Goal: Task Accomplishment & Management: Use online tool/utility

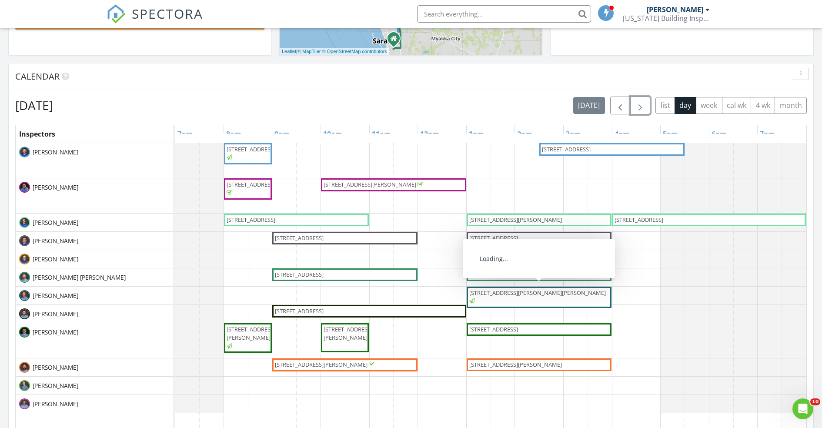
click at [646, 101] on span "button" at bounding box center [640, 105] width 10 height 10
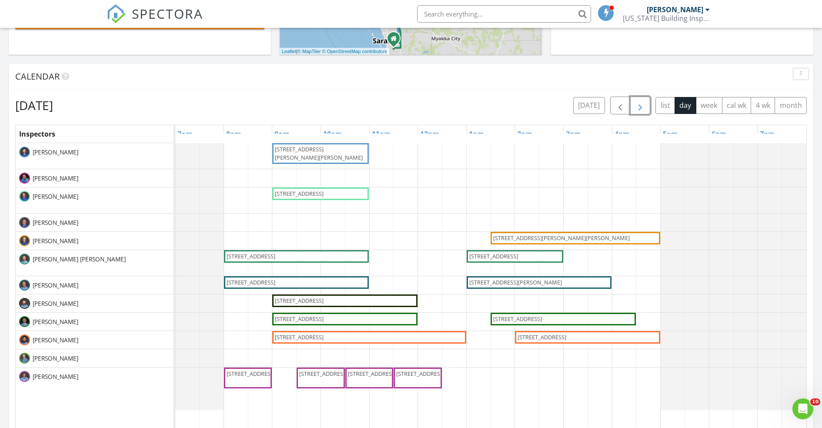
click at [638, 104] on span "button" at bounding box center [640, 105] width 10 height 10
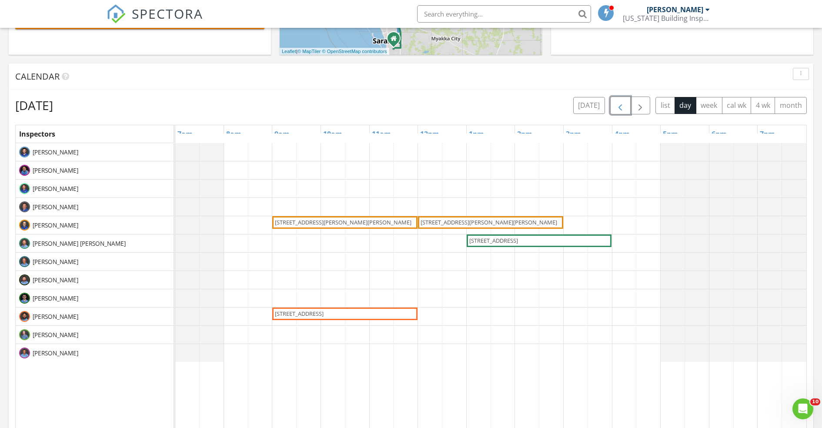
click at [620, 103] on span "button" at bounding box center [620, 105] width 10 height 10
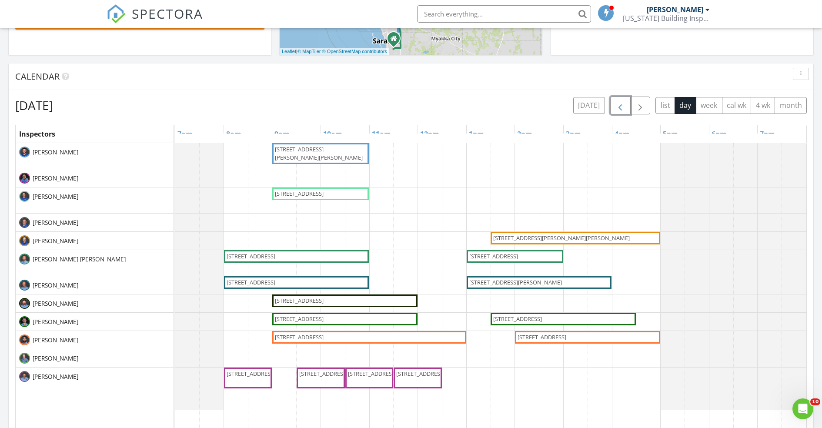
click at [620, 103] on span "button" at bounding box center [620, 105] width 10 height 10
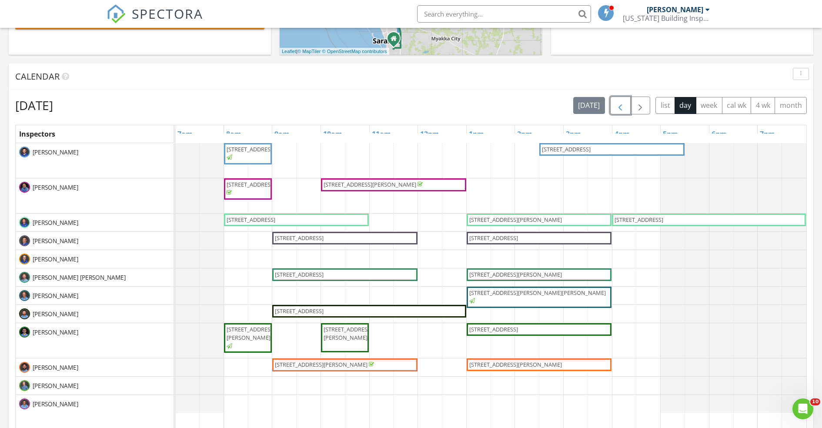
click at [527, 363] on span "4506 Ethan Way, Plant City 33563" at bounding box center [515, 365] width 93 height 8
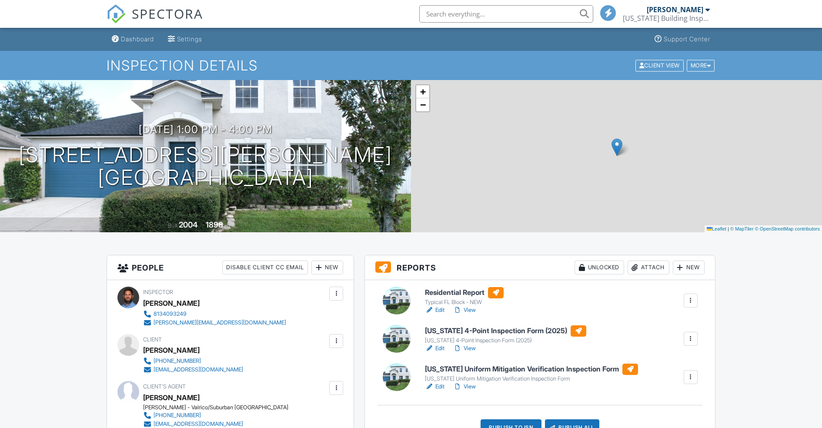
click at [471, 344] on link "View" at bounding box center [464, 348] width 23 height 9
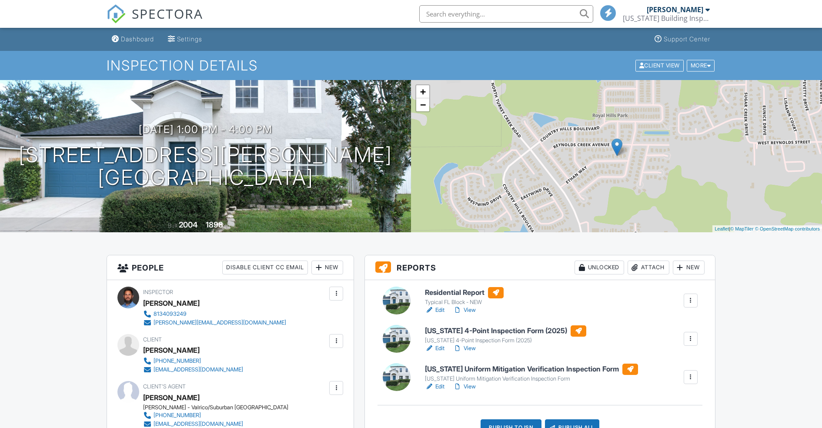
click at [472, 382] on link "View" at bounding box center [464, 386] width 23 height 9
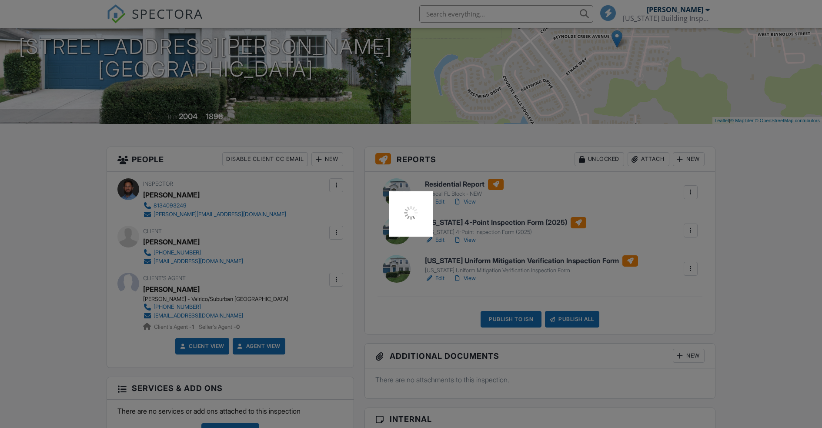
scroll to position [108, 0]
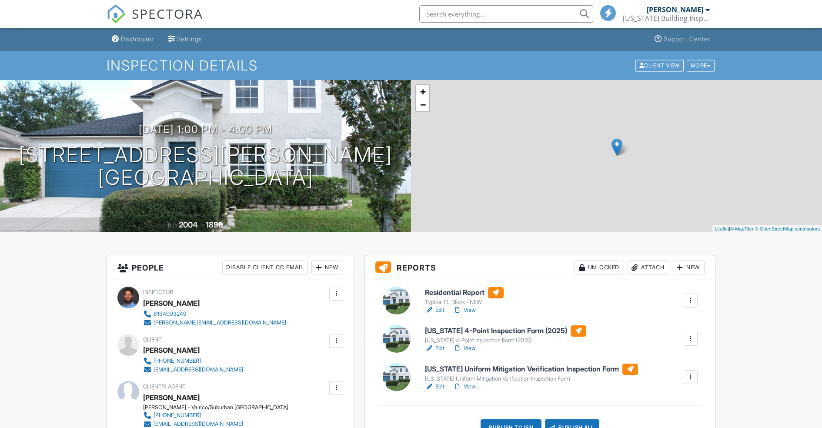
click at [524, 419] on div "Publish to ISN" at bounding box center [511, 427] width 61 height 17
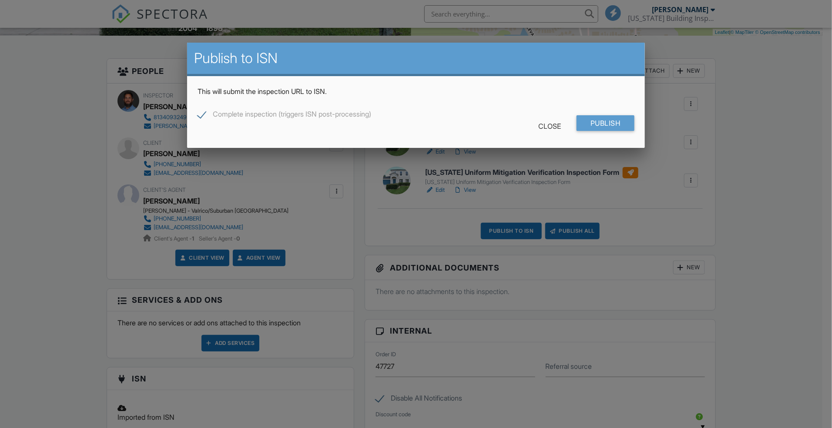
scroll to position [197, 0]
click at [589, 124] on input "Publish" at bounding box center [605, 123] width 58 height 16
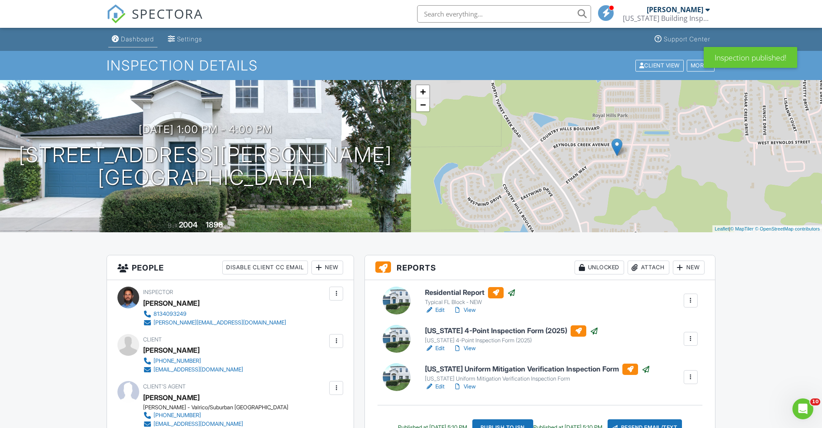
click at [121, 34] on link "Dashboard" at bounding box center [132, 39] width 49 height 16
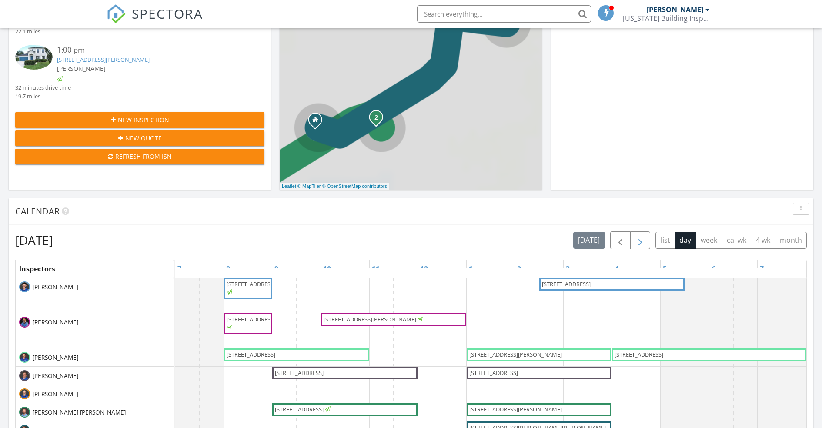
scroll to position [812, 842]
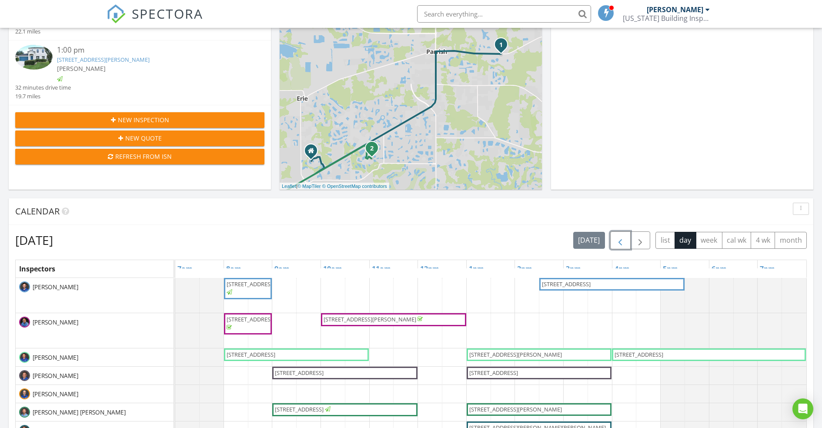
click at [621, 241] on span "button" at bounding box center [620, 240] width 10 height 10
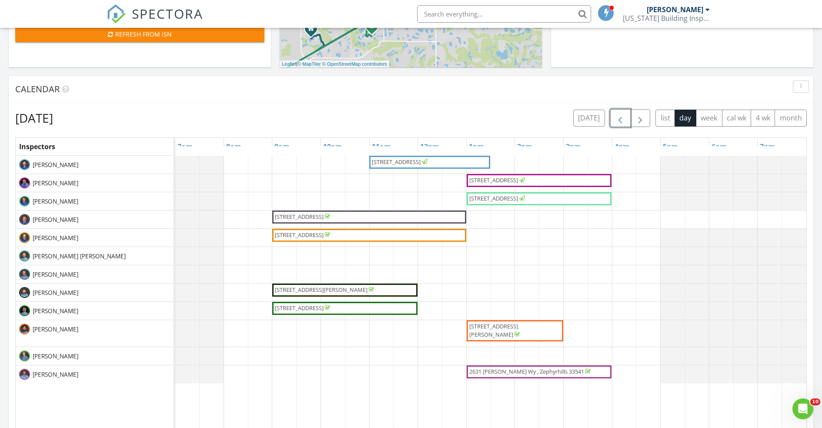
scroll to position [273, 0]
click at [643, 114] on span "button" at bounding box center [640, 117] width 10 height 10
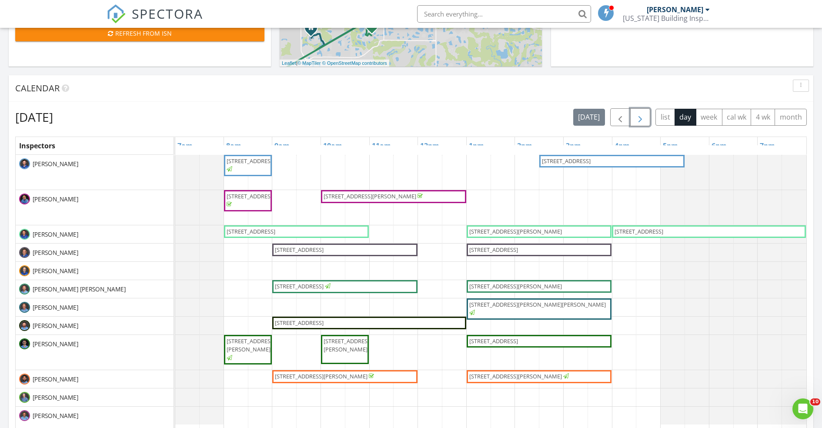
click at [643, 114] on span "button" at bounding box center [640, 117] width 10 height 10
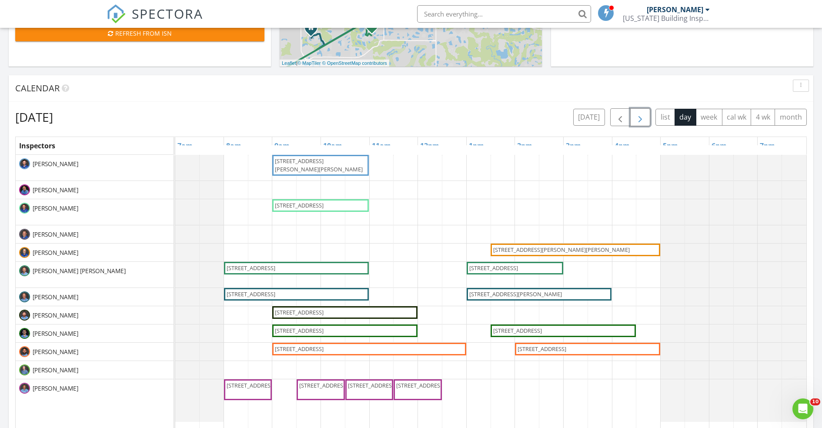
click at [569, 351] on span "4710 Lighterwood Way, Valrico 33596" at bounding box center [543, 349] width 52 height 8
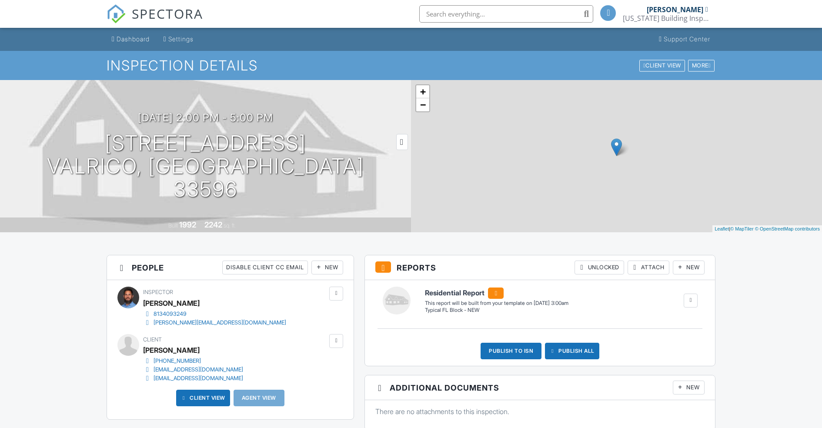
click at [211, 157] on h1 "[STREET_ADDRESS] [GEOGRAPHIC_DATA], FL 33596" at bounding box center [205, 166] width 383 height 69
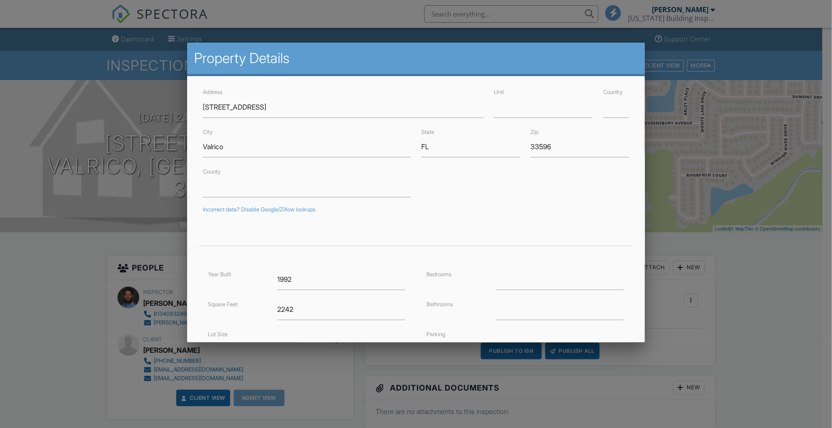
click at [773, 298] on div at bounding box center [416, 223] width 832 height 535
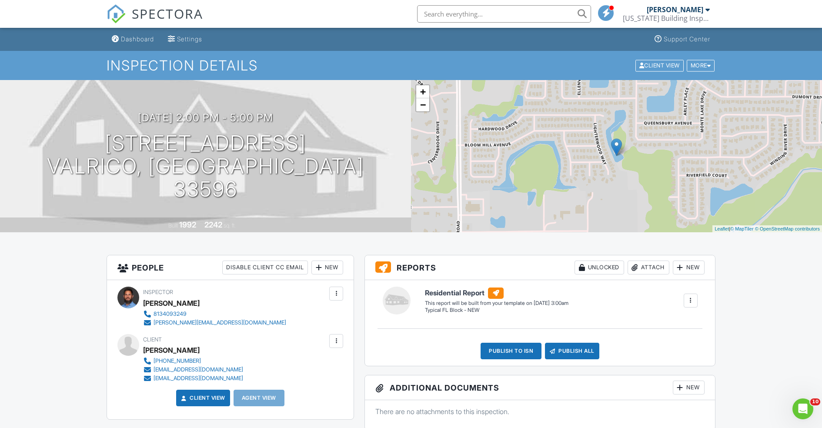
click at [695, 268] on div "New" at bounding box center [689, 268] width 32 height 14
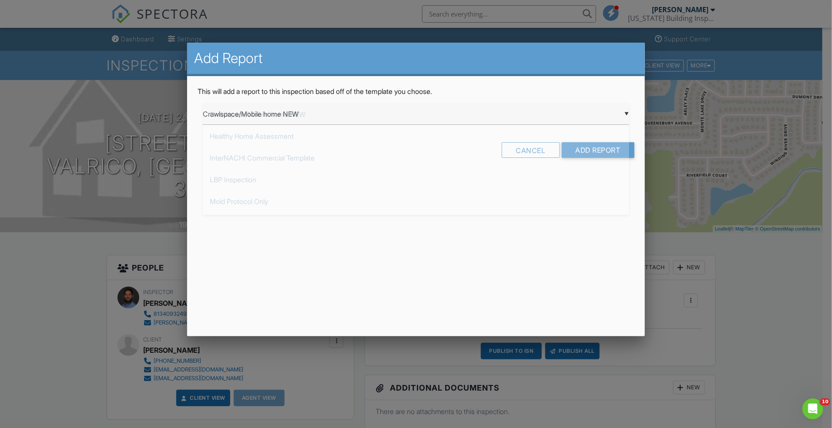
click at [626, 111] on div "▼ Crawlspace/Mobile home NEW Crawlspace/Mobile home NEW Healthy Home Assessment…" at bounding box center [416, 114] width 426 height 21
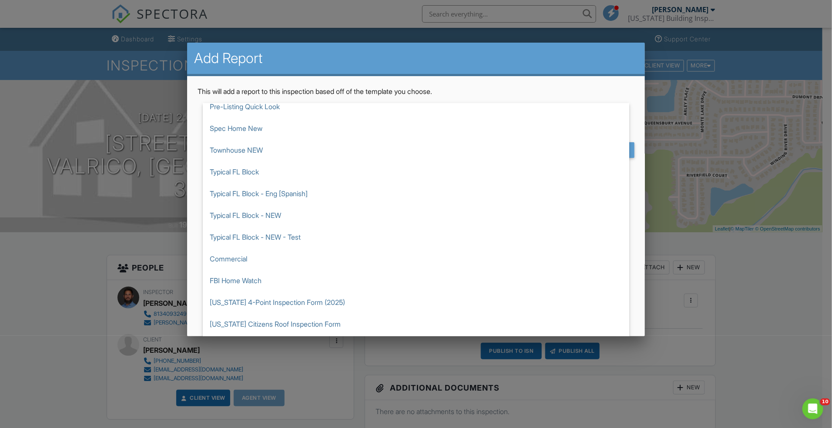
scroll to position [229, 0]
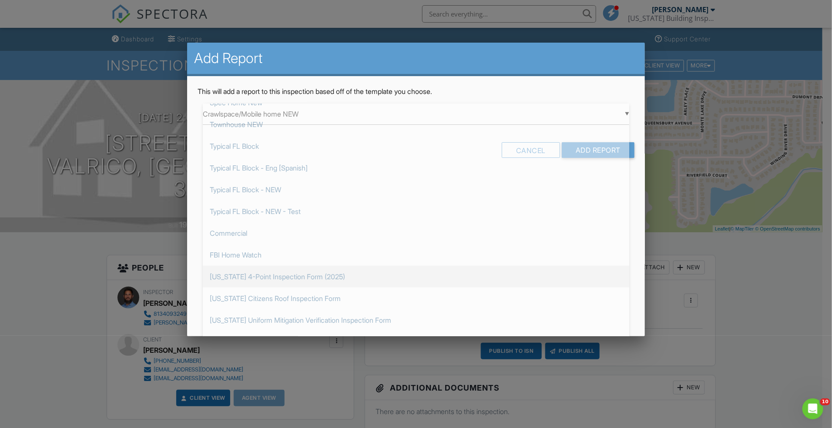
click at [429, 274] on span "[US_STATE] 4-Point Inspection Form (2025)" at bounding box center [416, 277] width 426 height 22
type input "[US_STATE] 4-Point Inspection Form (2025)"
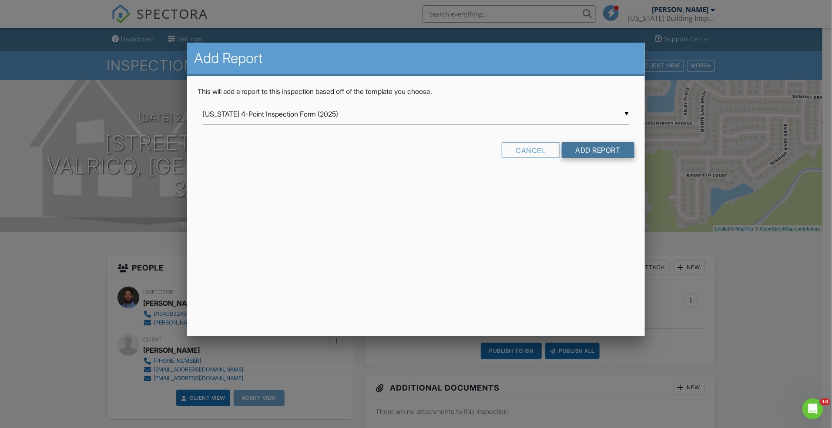
click at [600, 151] on input "Add Report" at bounding box center [598, 150] width 73 height 16
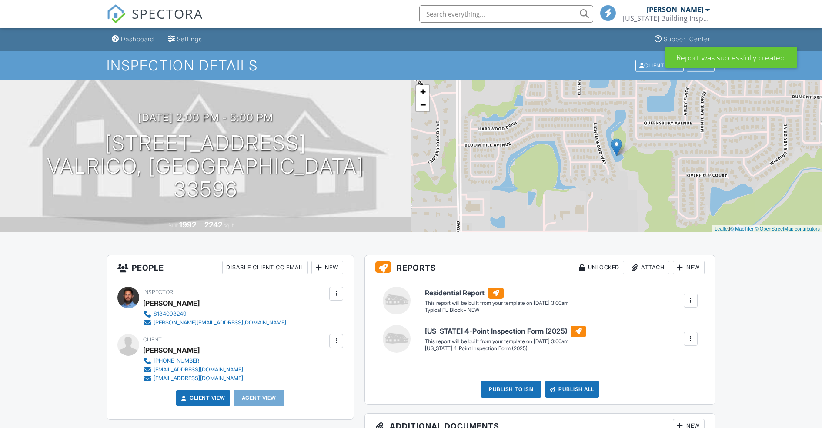
click at [696, 268] on div "New" at bounding box center [689, 268] width 32 height 14
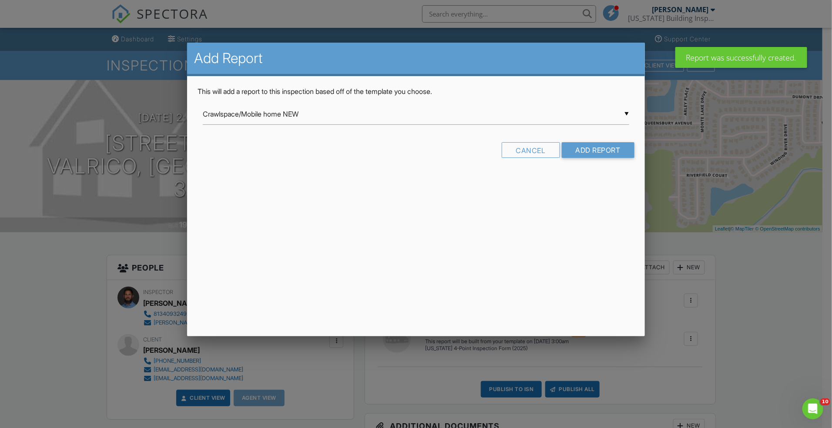
click at [626, 110] on div "▼ Crawlspace/Mobile home NEW Crawlspace/Mobile home NEW Healthy Home Assessment…" at bounding box center [416, 114] width 426 height 21
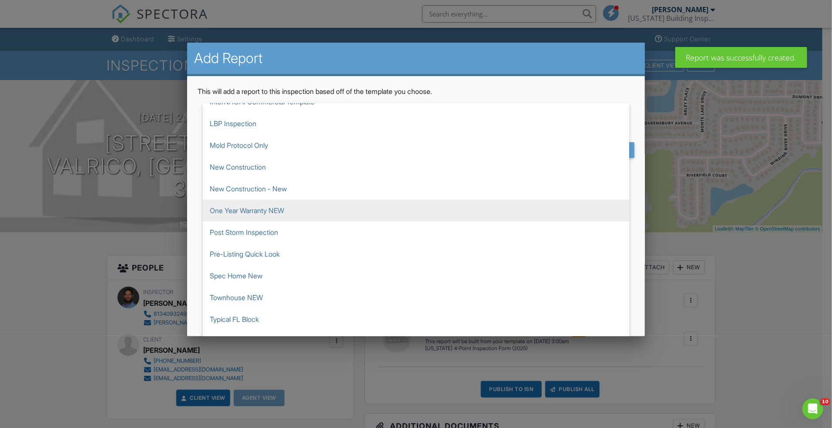
scroll to position [341, 0]
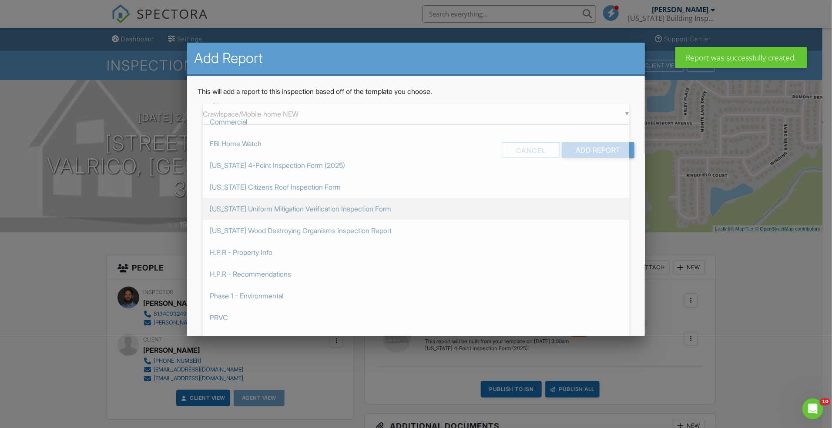
click at [408, 214] on span "[US_STATE] Uniform Mitigation Verification Inspection Form" at bounding box center [416, 209] width 426 height 22
type input "[US_STATE] Uniform Mitigation Verification Inspection Form"
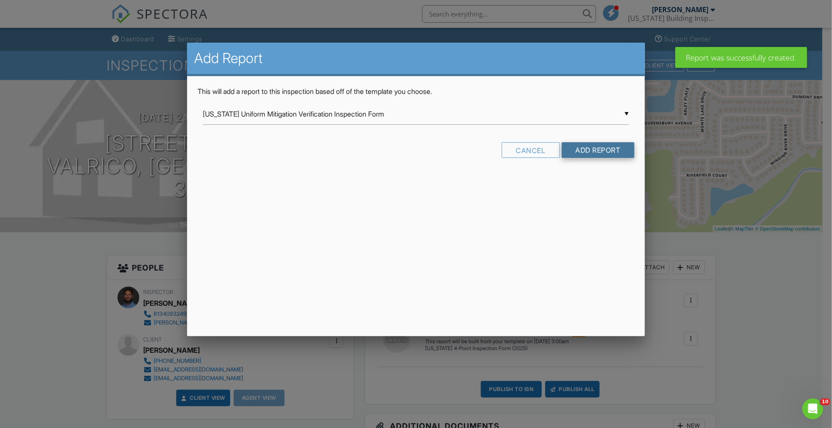
click at [592, 154] on input "Add Report" at bounding box center [598, 150] width 73 height 16
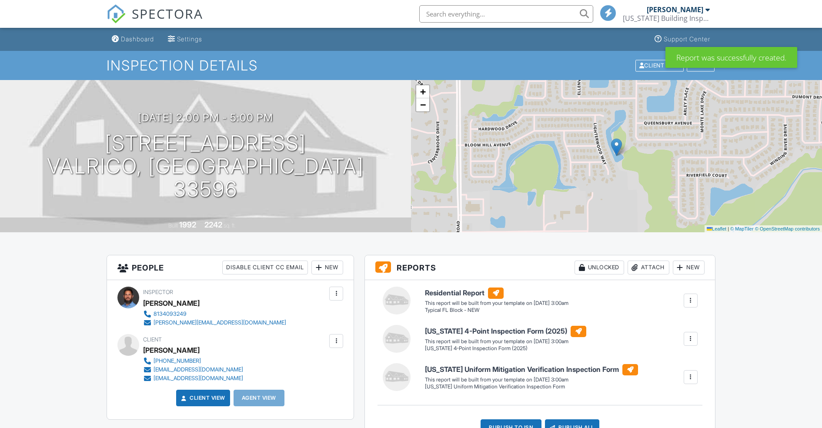
click at [692, 301] on div at bounding box center [690, 300] width 9 height 9
click at [669, 324] on div "Build Now" at bounding box center [673, 325] width 42 height 10
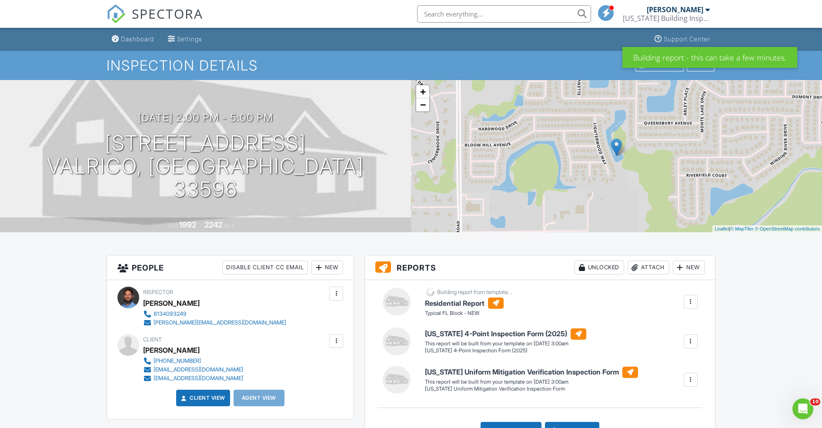
click at [690, 342] on div at bounding box center [690, 341] width 9 height 9
click at [679, 366] on div "Build Now" at bounding box center [673, 366] width 42 height 10
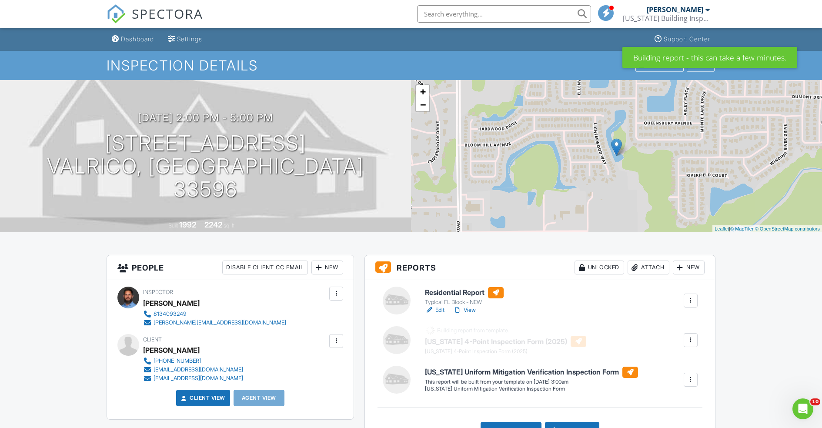
click at [693, 381] on div at bounding box center [690, 379] width 9 height 9
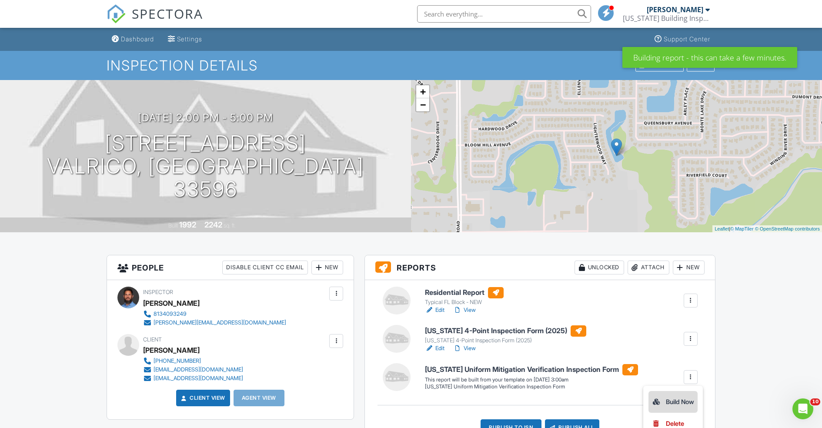
click at [678, 398] on div "Build Now" at bounding box center [673, 402] width 42 height 10
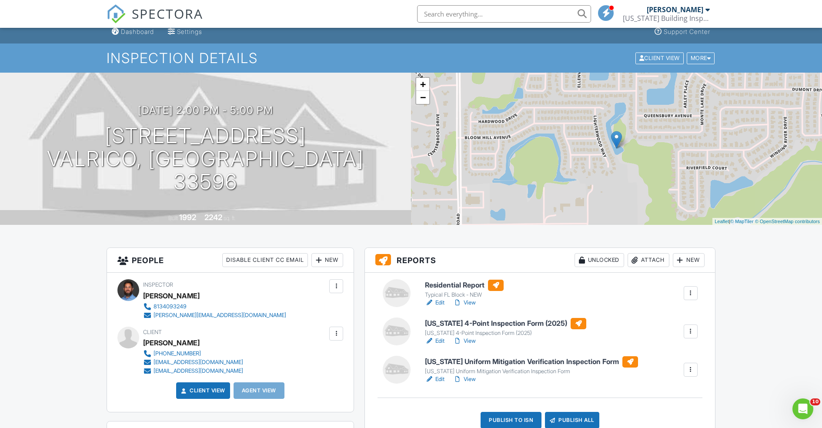
scroll to position [8, 0]
click at [439, 379] on link "Edit" at bounding box center [435, 379] width 20 height 9
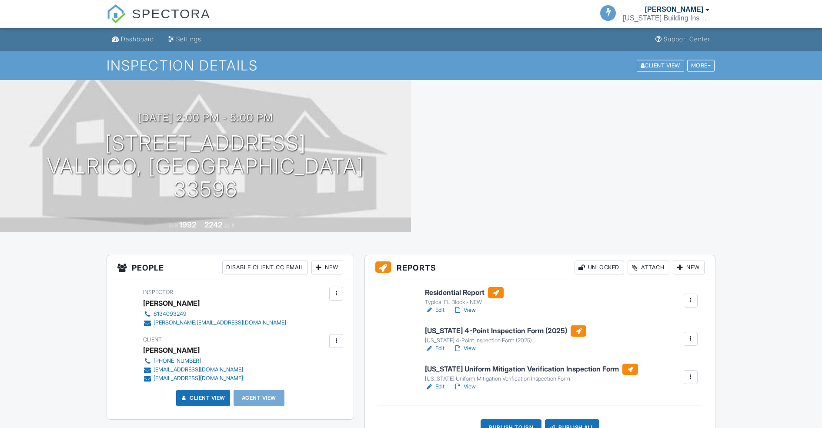
click at [441, 347] on link "Edit" at bounding box center [435, 348] width 20 height 9
